Goal: Obtain resource: Download file/media

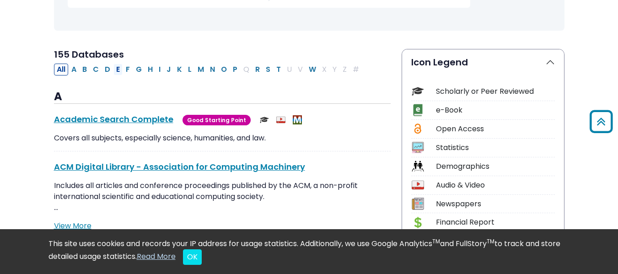
scroll to position [171, 0]
click at [98, 67] on button "C" at bounding box center [95, 70] width 11 height 12
select select "Database Subject Filter"
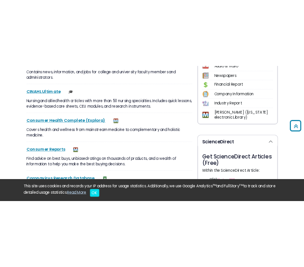
scroll to position [355, 0]
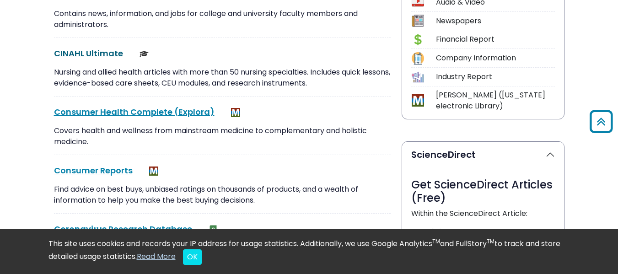
click at [80, 54] on link "CINAHL Ultimate This link opens in a new window" at bounding box center [88, 53] width 69 height 11
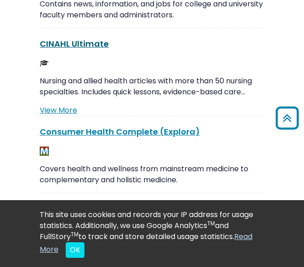
scroll to position [344, 0]
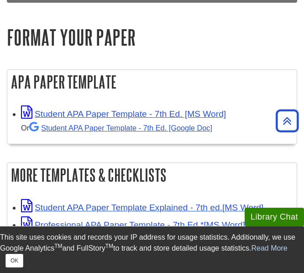
scroll to position [374, 0]
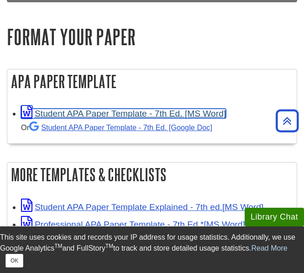
click at [132, 117] on link "Student APA Paper Template - 7th Ed. [MS Word]" at bounding box center [123, 114] width 205 height 10
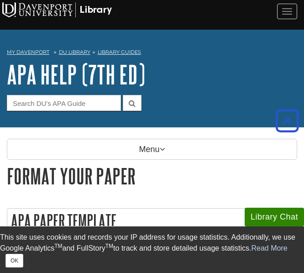
scroll to position [374, 0]
